Goal: Navigation & Orientation: Find specific page/section

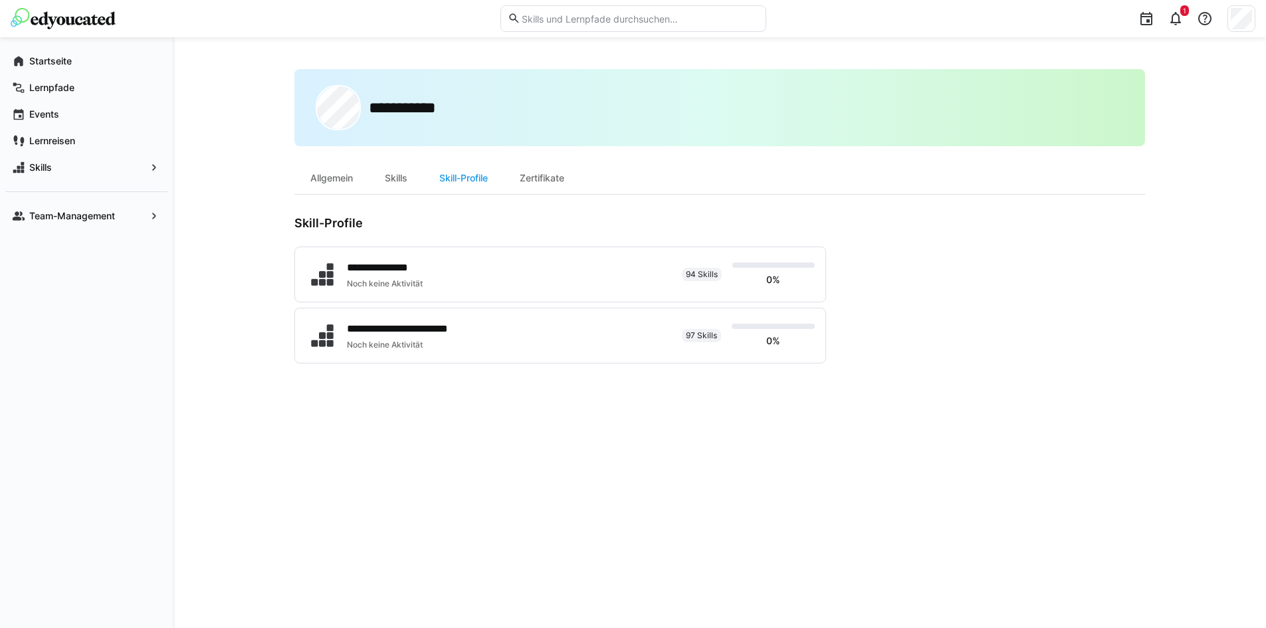
click at [62, 201] on div "Team-Management" at bounding box center [86, 210] width 162 height 38
click at [0, 0] on app-navigation-label "Team-Management" at bounding box center [0, 0] width 0 height 0
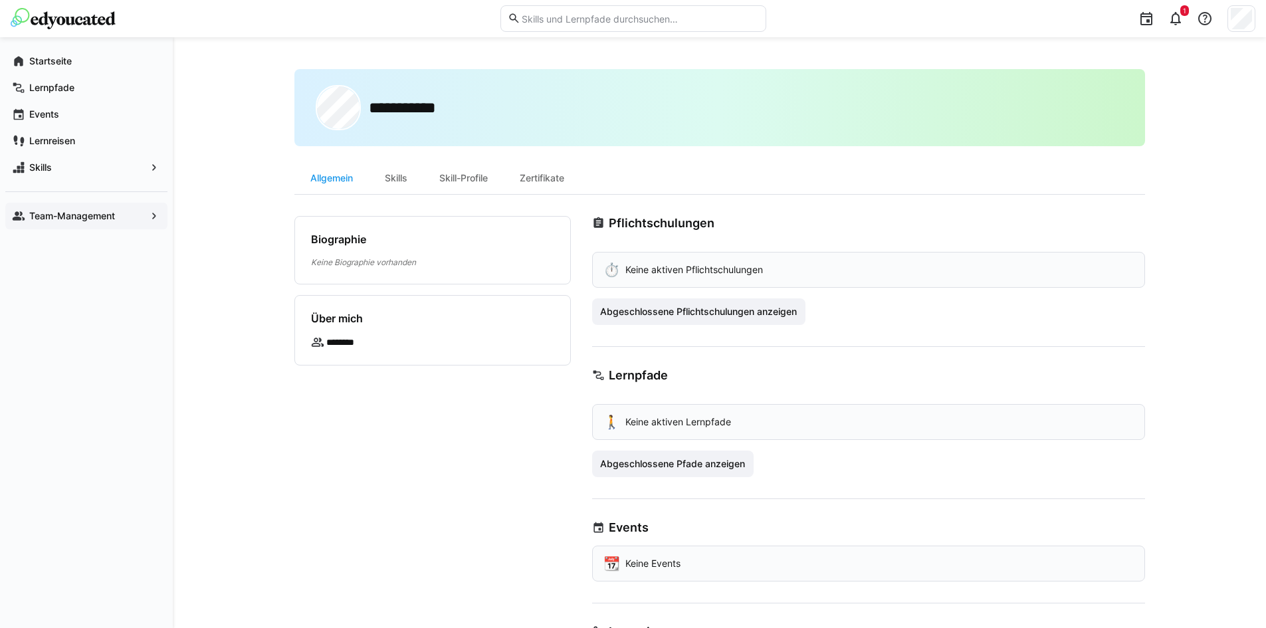
click at [119, 213] on span "Team-Management" at bounding box center [86, 215] width 118 height 13
click at [0, 0] on app-navigation-label "Team-Management" at bounding box center [0, 0] width 0 height 0
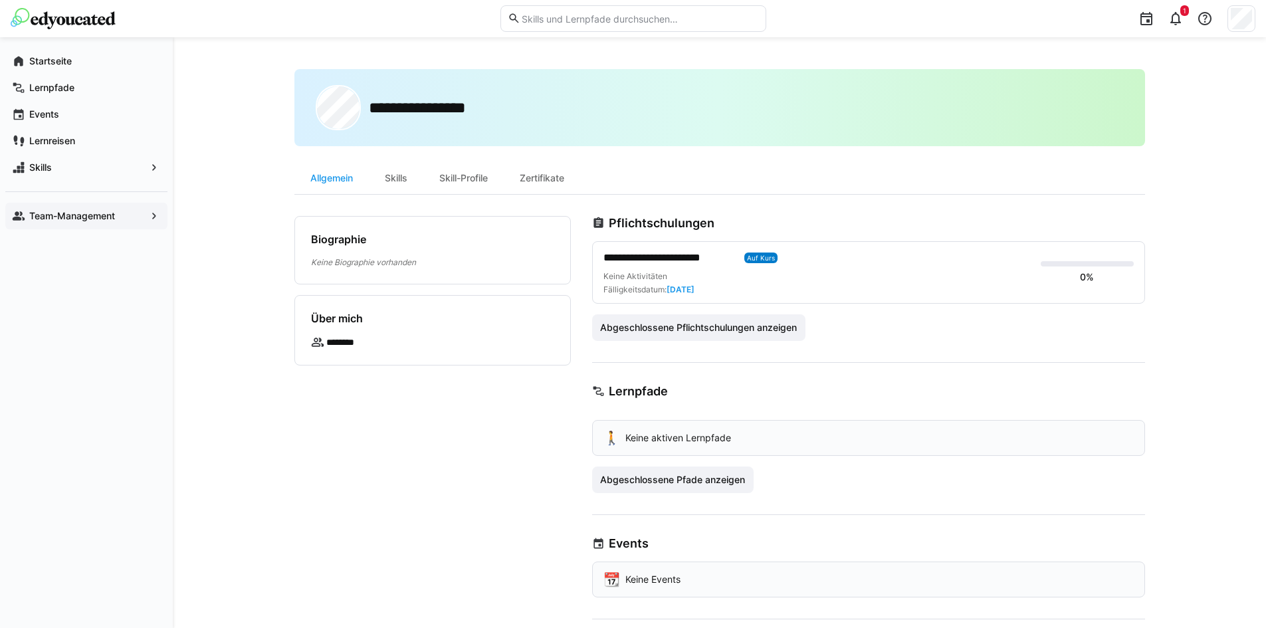
click at [64, 205] on div "Team-Management" at bounding box center [86, 216] width 162 height 27
